Goal: Task Accomplishment & Management: Use online tool/utility

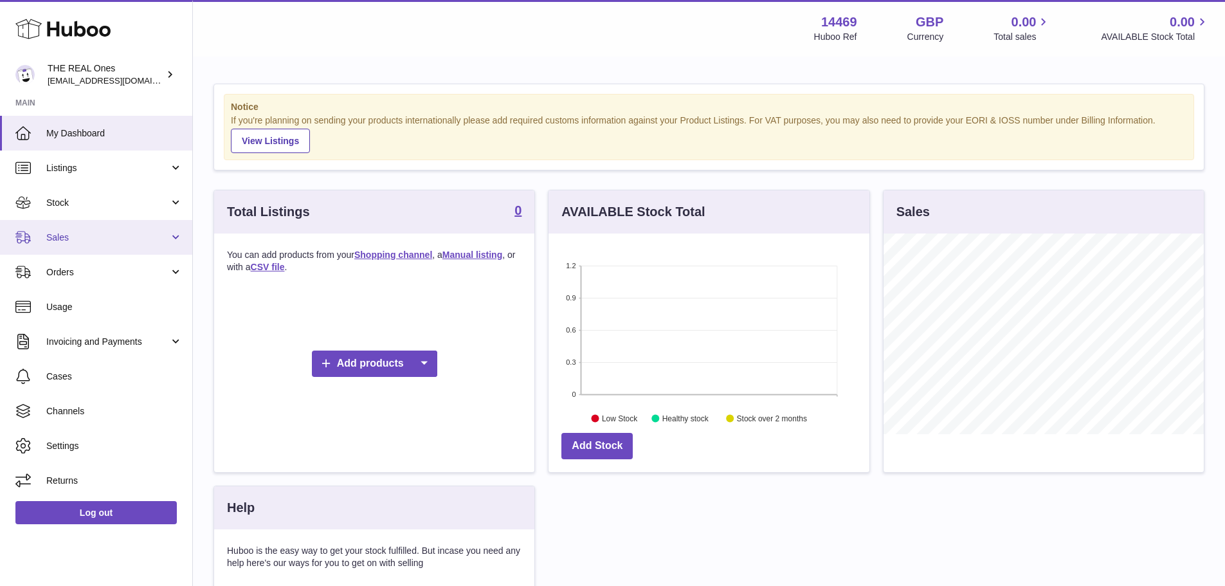
scroll to position [201, 321]
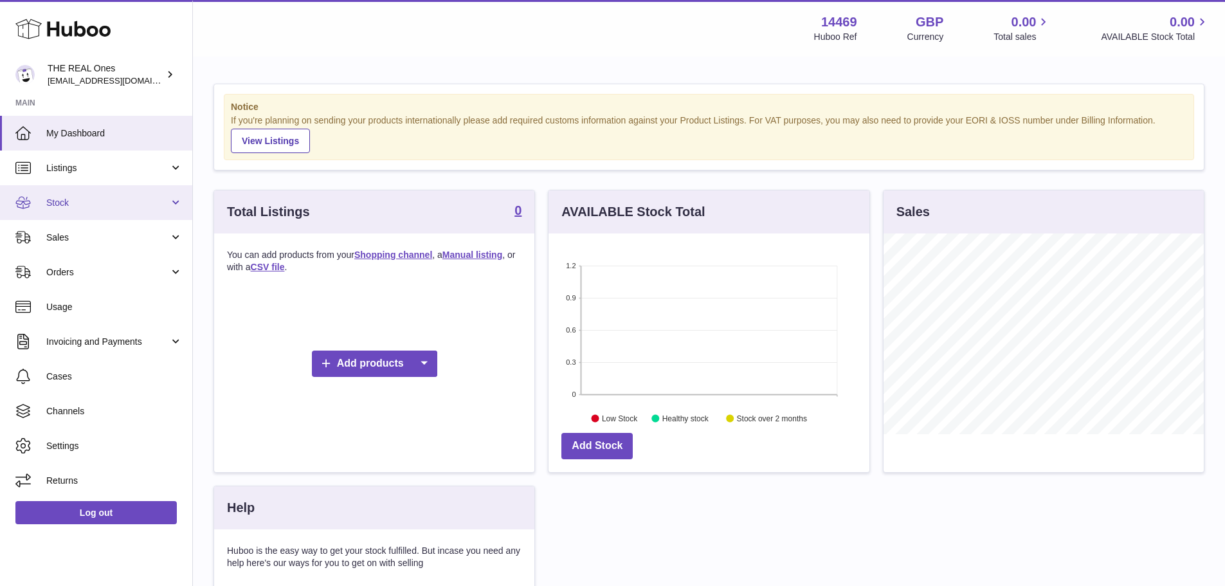
click at [111, 215] on link "Stock" at bounding box center [96, 202] width 192 height 35
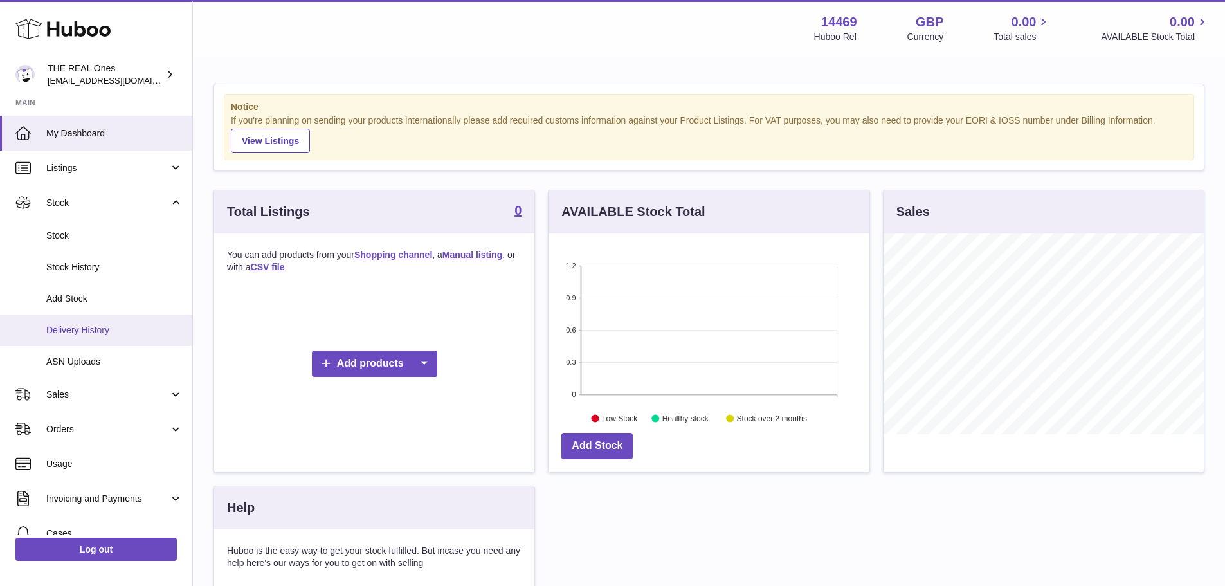
click at [118, 331] on span "Delivery History" at bounding box center [114, 330] width 136 height 12
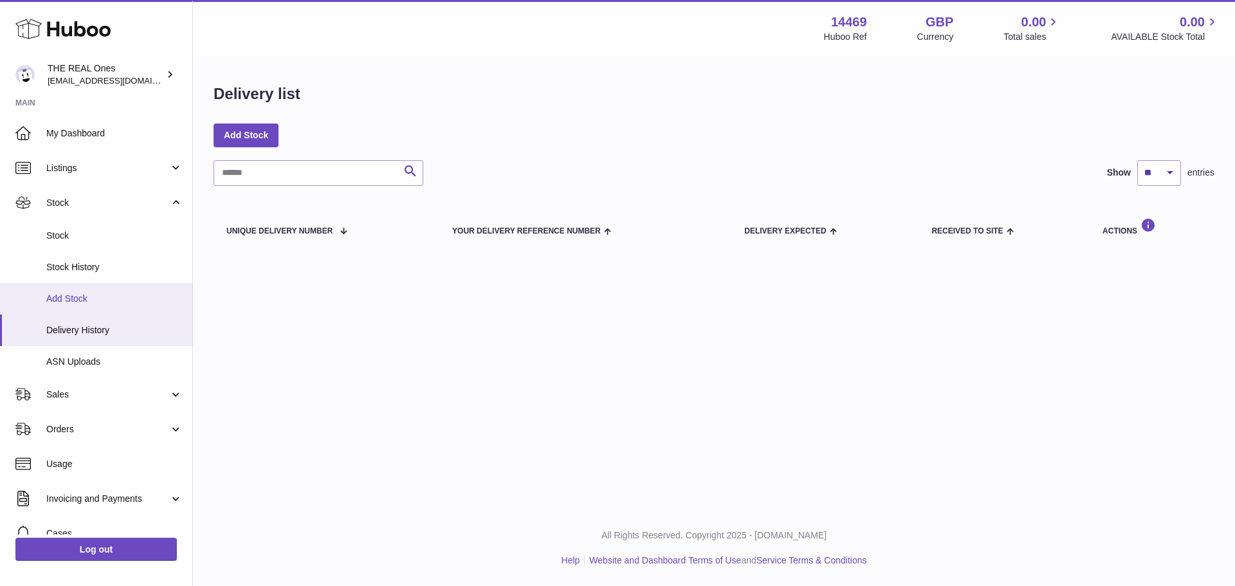
click at [130, 293] on span "Add Stock" at bounding box center [114, 299] width 136 height 12
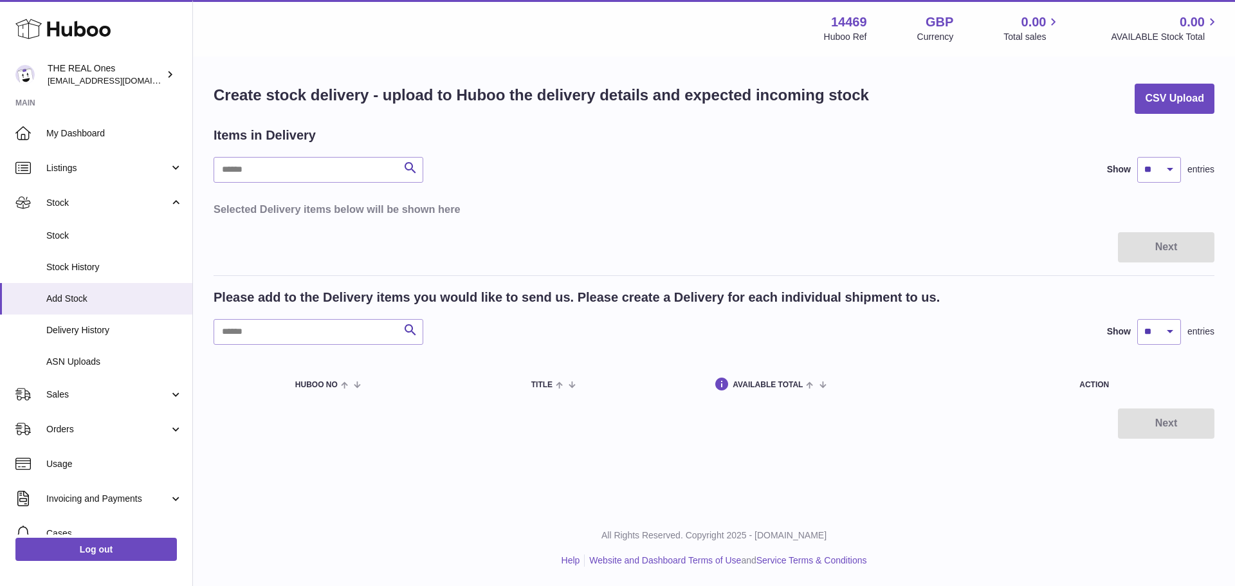
click at [130, 293] on span "Add Stock" at bounding box center [114, 299] width 136 height 12
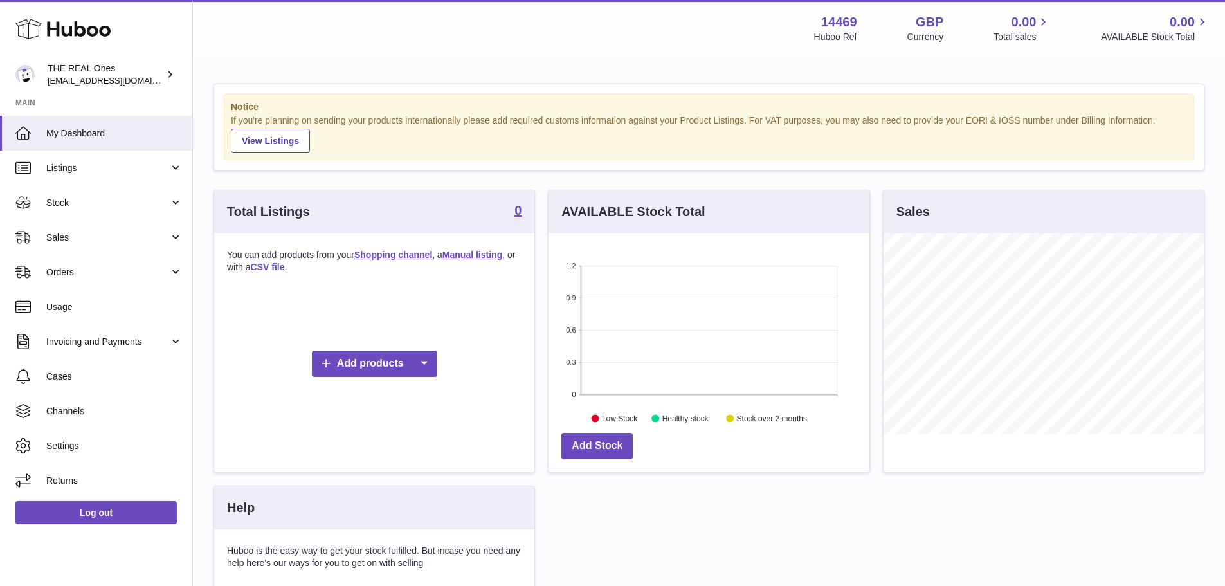
scroll to position [201, 321]
